Goal: Task Accomplishment & Management: Use online tool/utility

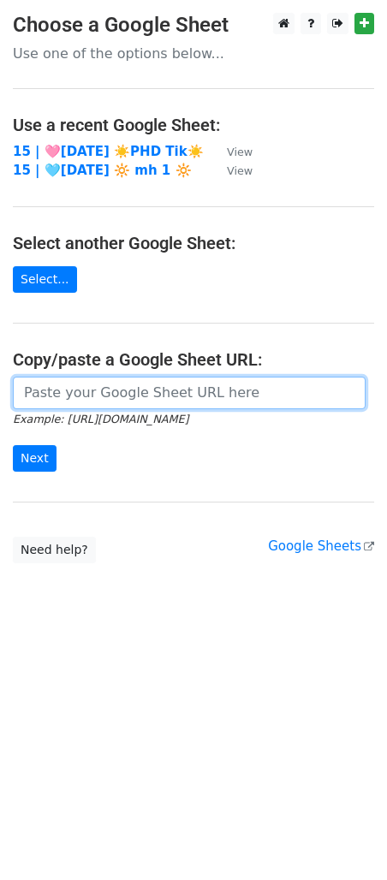
click at [99, 392] on input "url" at bounding box center [189, 393] width 353 height 33
paste input "https://docs.google.com/spreadsheets/d/1NFEvn1QAu9uq6WD_Bl0Hi9d5Iaq5ik1f365sl0d…"
type input "https://docs.google.com/spreadsheets/d/1NFEvn1QAu9uq6WD_Bl0Hi9d5Iaq5ik1f365sl0d…"
click at [13, 445] on input "Next" at bounding box center [35, 458] width 44 height 27
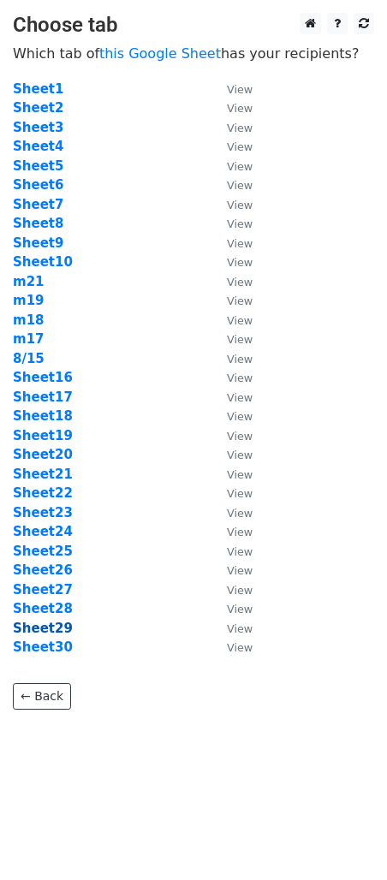
click at [31, 629] on strong "Sheet29" at bounding box center [43, 628] width 60 height 15
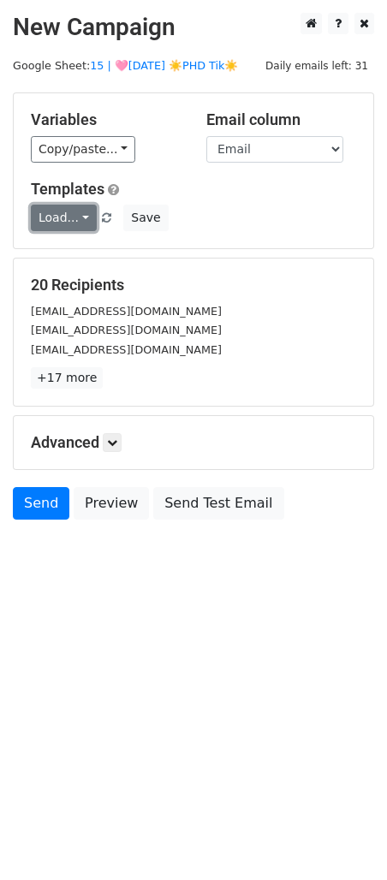
click at [66, 223] on link "Load..." at bounding box center [64, 218] width 66 height 27
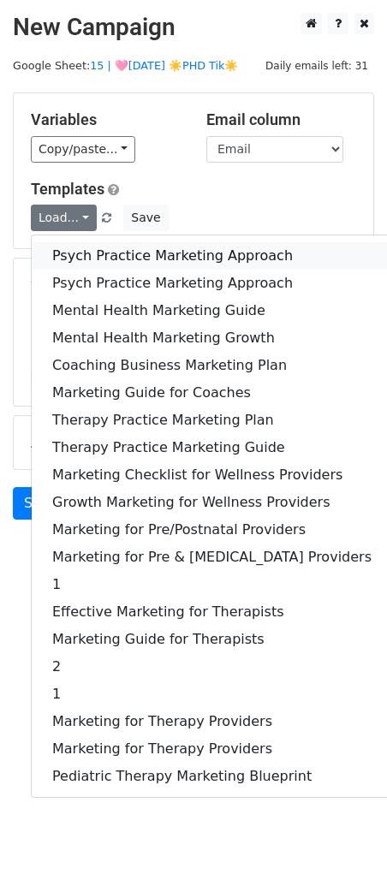
click at [69, 248] on link "Psych Practice Marketing Approach" at bounding box center [212, 255] width 360 height 27
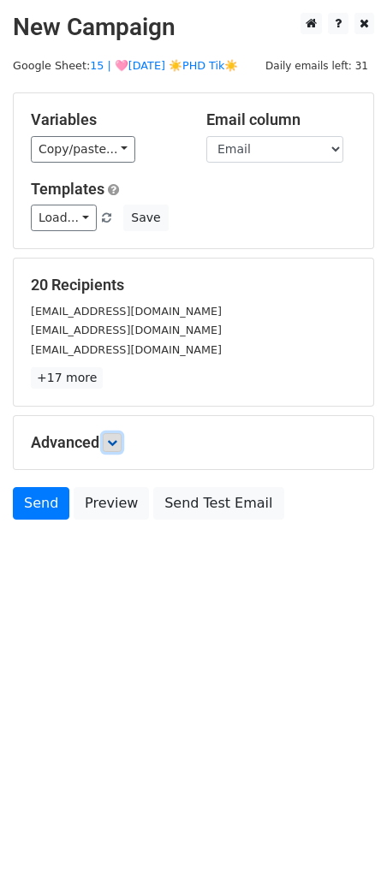
click at [122, 433] on link at bounding box center [112, 442] width 19 height 19
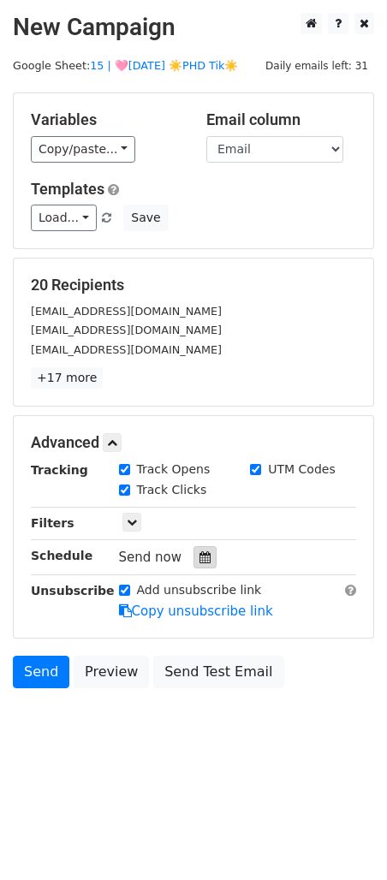
click at [193, 559] on div at bounding box center [204, 557] width 23 height 22
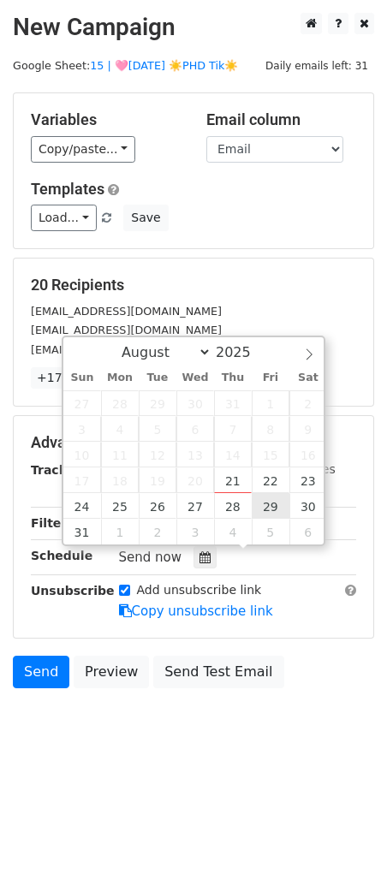
type input "2025-08-29 12:00"
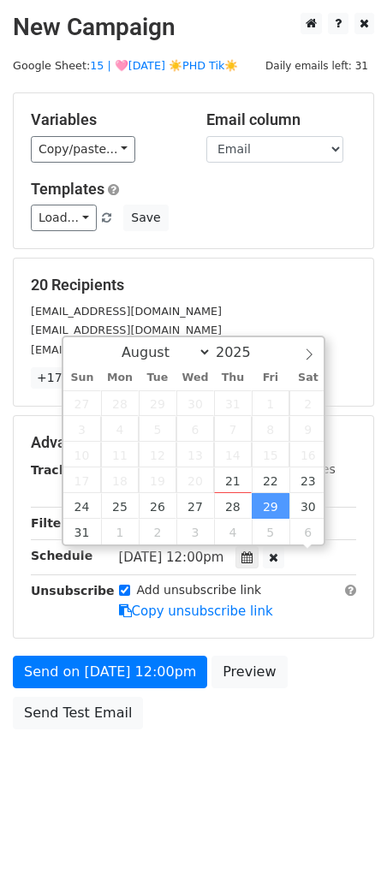
scroll to position [1, 0]
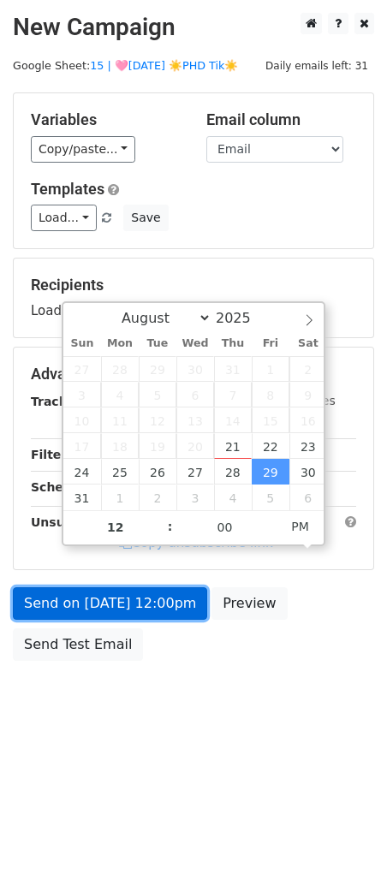
click at [170, 608] on link "Send on Aug 29 at 12:00pm" at bounding box center [110, 603] width 194 height 33
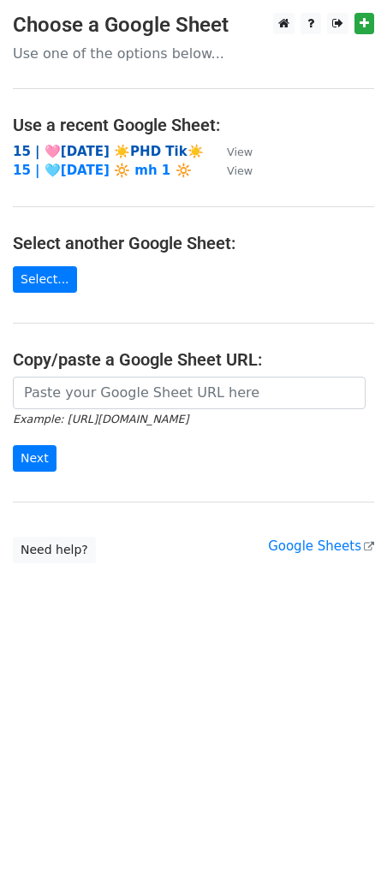
click at [119, 145] on strong "15 | 🩷[DATE] ☀️PHD Tik☀️" at bounding box center [108, 151] width 191 height 15
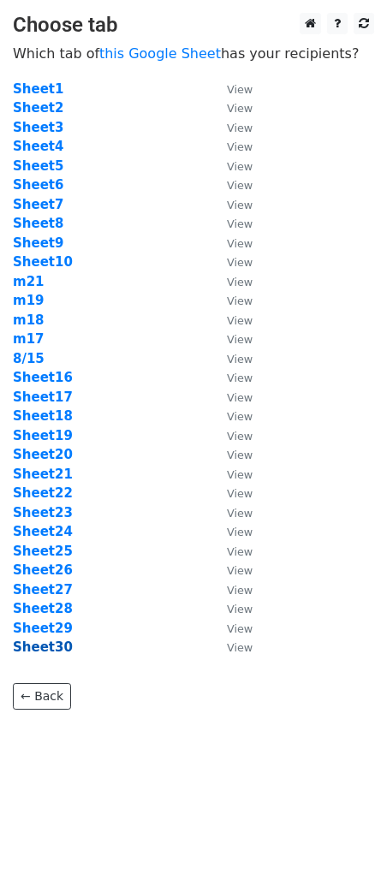
click at [55, 649] on strong "Sheet30" at bounding box center [43, 646] width 60 height 15
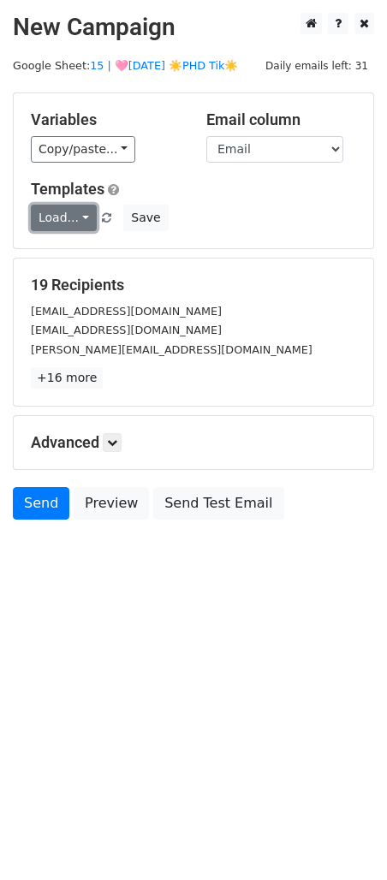
click at [65, 219] on link "Load..." at bounding box center [64, 218] width 66 height 27
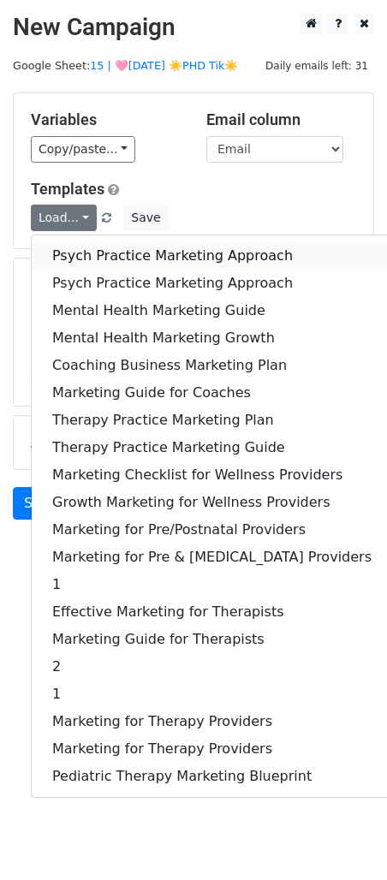
click at [67, 247] on link "Psych Practice Marketing Approach" at bounding box center [212, 255] width 360 height 27
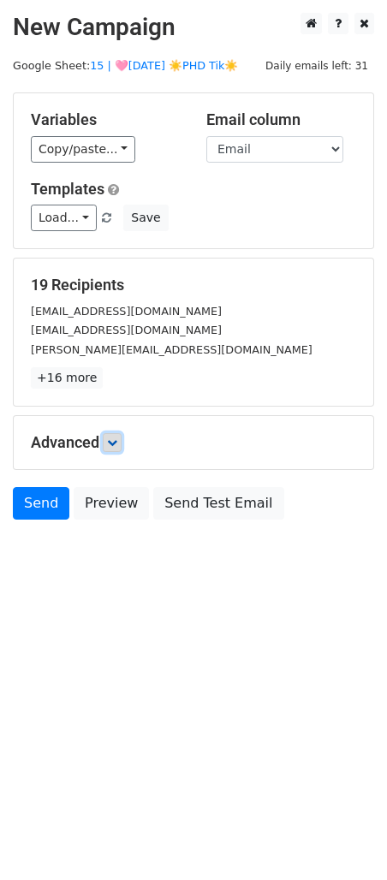
click at [110, 447] on link at bounding box center [112, 442] width 19 height 19
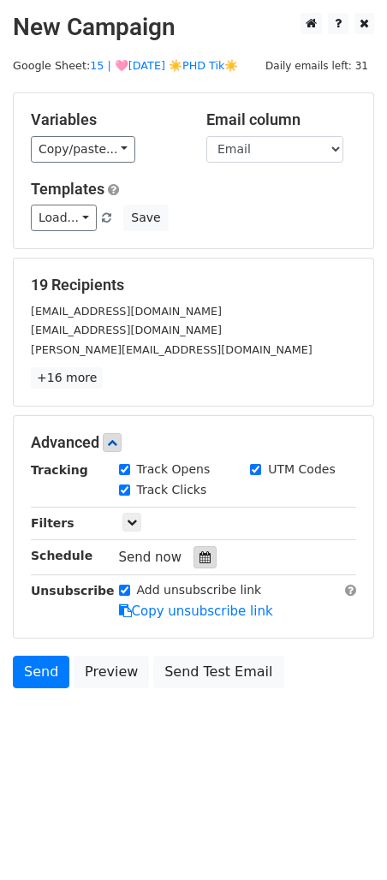
click at [206, 561] on div at bounding box center [204, 557] width 23 height 22
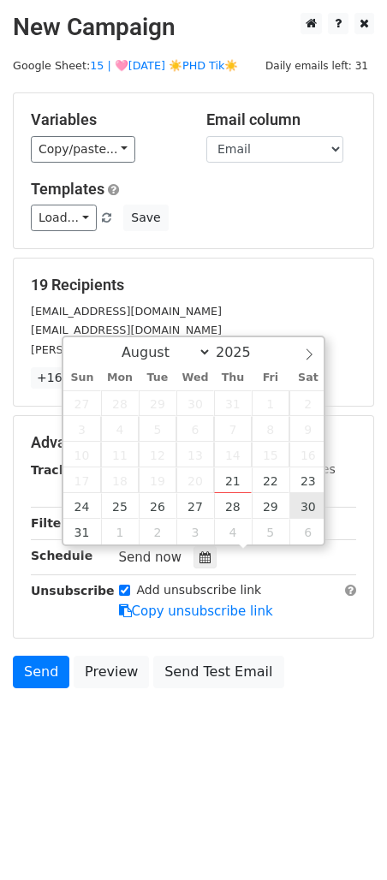
type input "2025-08-30 12:00"
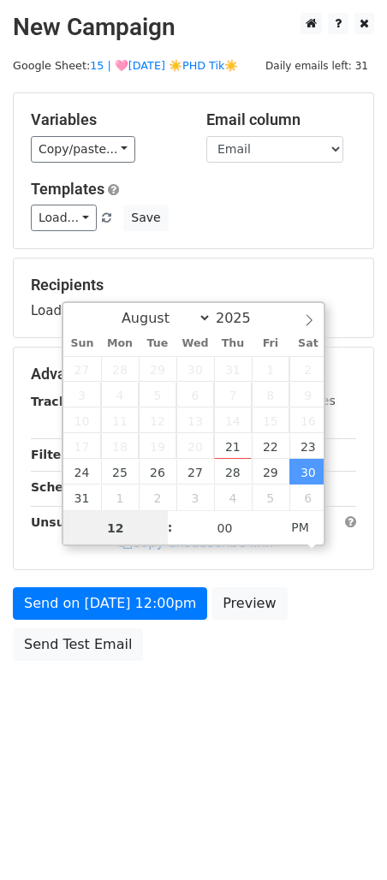
scroll to position [1, 0]
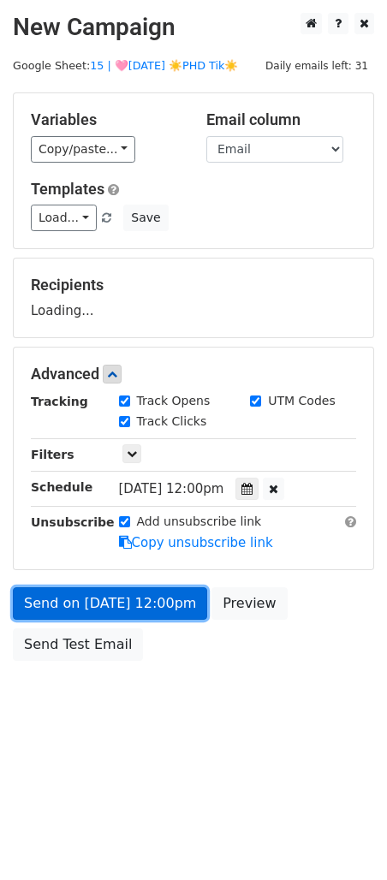
click at [152, 611] on link "Send on Aug 30 at 12:00pm" at bounding box center [110, 603] width 194 height 33
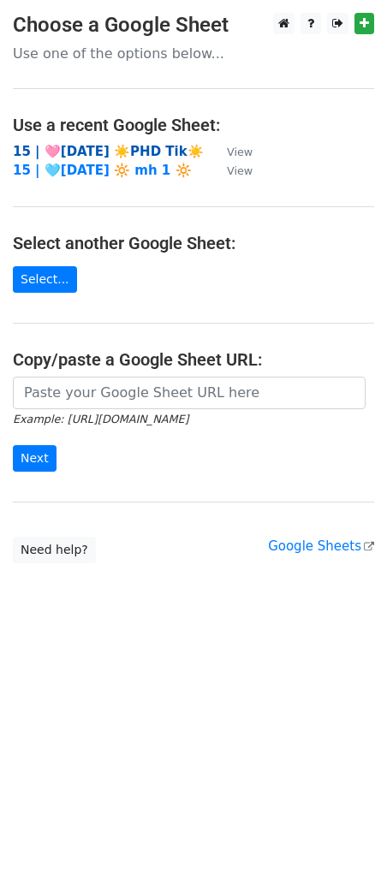
click at [129, 147] on strong "15 | 🩷AUG 15 ☀️PHD Tik☀️" at bounding box center [108, 151] width 191 height 15
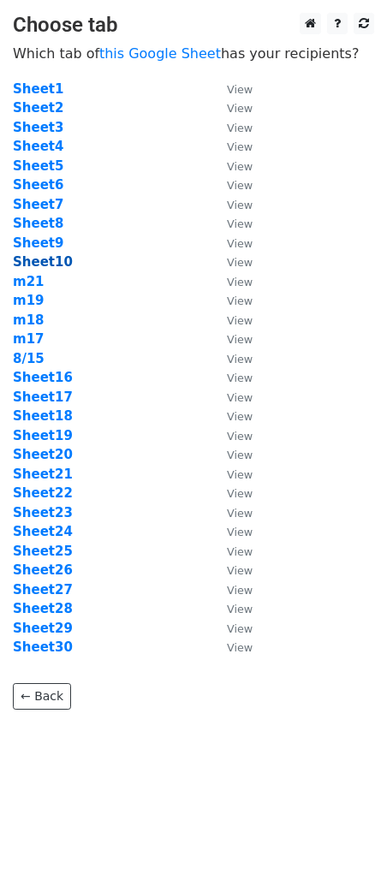
click at [44, 261] on strong "Sheet10" at bounding box center [43, 261] width 60 height 15
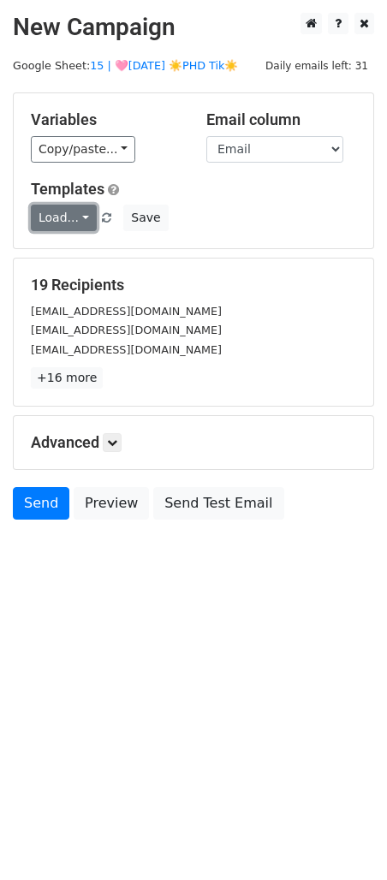
click at [55, 213] on link "Load..." at bounding box center [64, 218] width 66 height 27
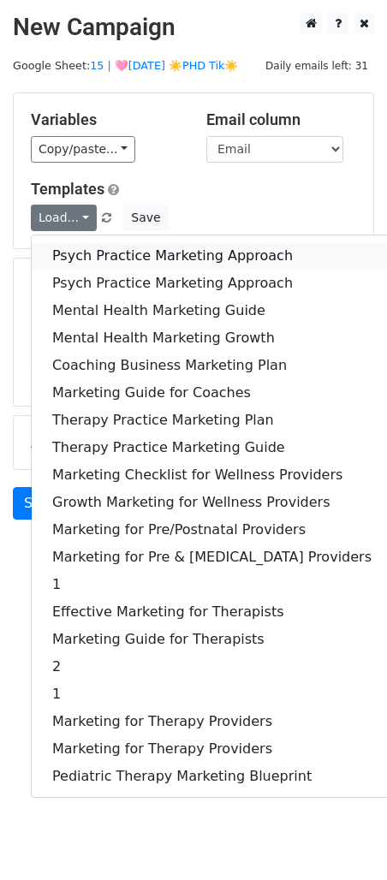
click at [56, 248] on link "Psych Practice Marketing Approach" at bounding box center [212, 255] width 360 height 27
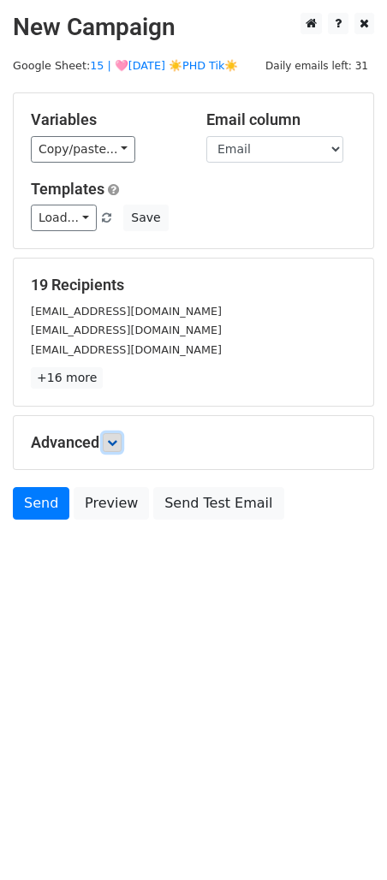
click at [115, 434] on link at bounding box center [112, 442] width 19 height 19
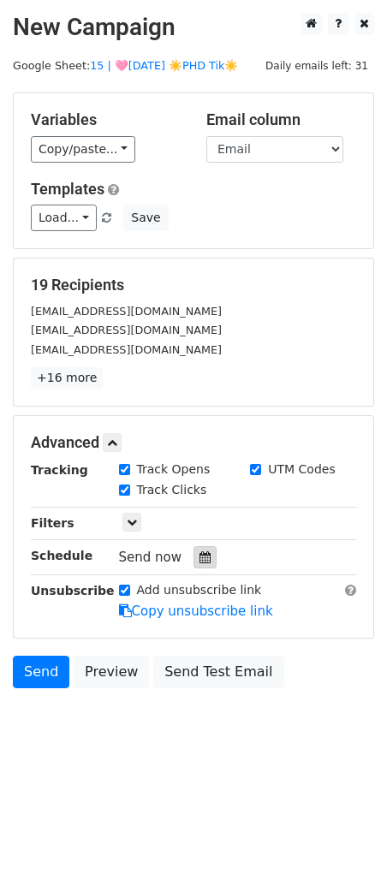
click at [199, 556] on icon at bounding box center [204, 557] width 11 height 12
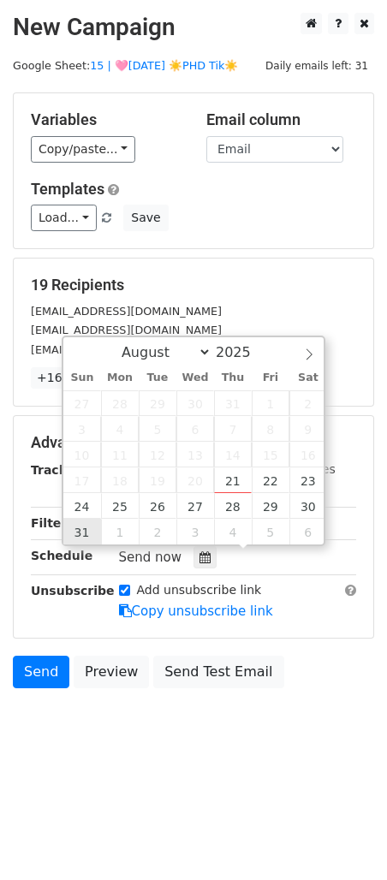
type input "2025-08-31 12:00"
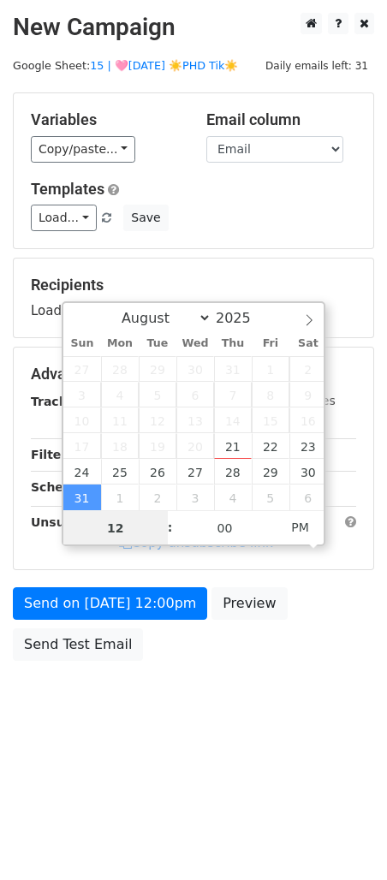
scroll to position [1, 0]
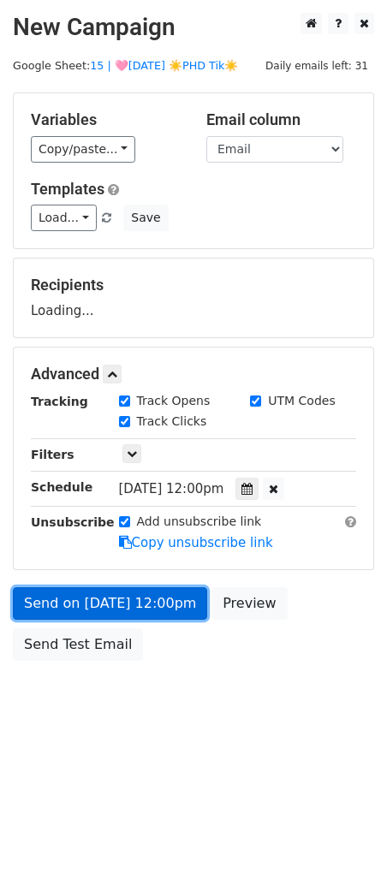
click at [91, 614] on link "Send on Aug 31 at 12:00pm" at bounding box center [110, 603] width 194 height 33
